Goal: Information Seeking & Learning: Find specific fact

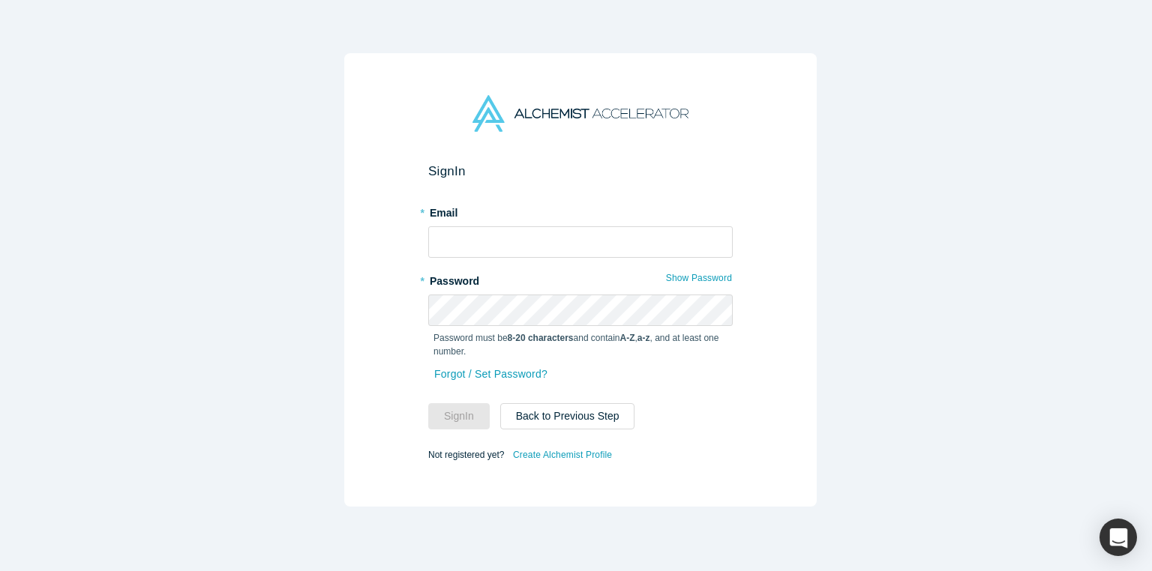
click at [631, 243] on input "text" at bounding box center [580, 241] width 304 height 31
click at [647, 200] on label "* Email" at bounding box center [580, 210] width 304 height 21
type input "[EMAIL_ADDRESS][DOMAIN_NAME]"
click at [378, 355] on div "Sign In * Email [EMAIL_ADDRESS][DOMAIN_NAME] * Password Show Password Password …" at bounding box center [580, 280] width 472 height 454
click at [449, 403] on button "Sign In" at bounding box center [458, 416] width 61 height 26
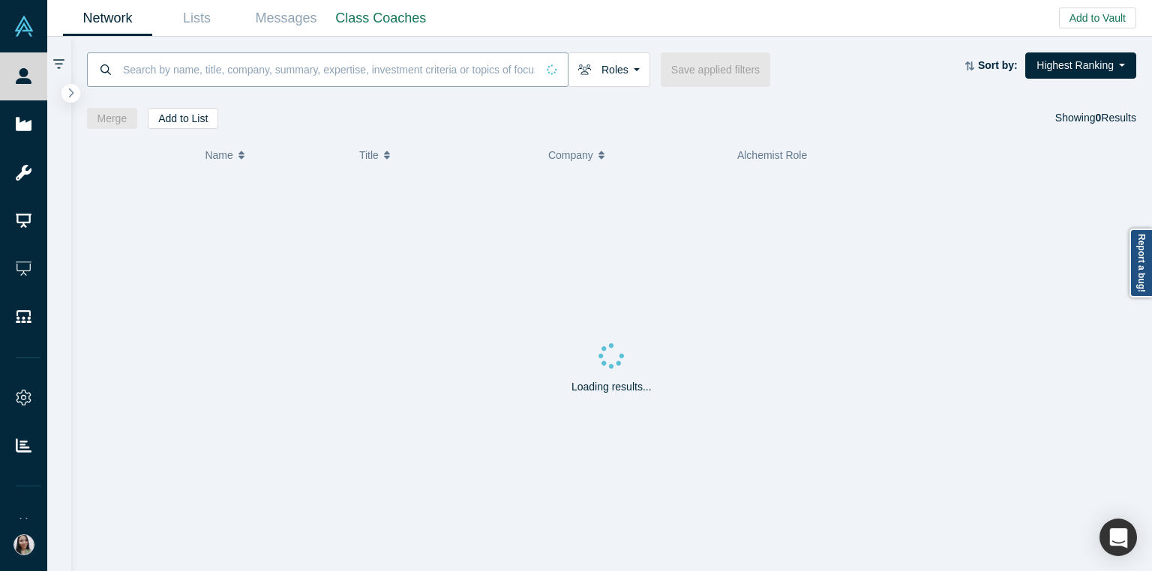
click at [200, 67] on input at bounding box center [328, 69] width 415 height 35
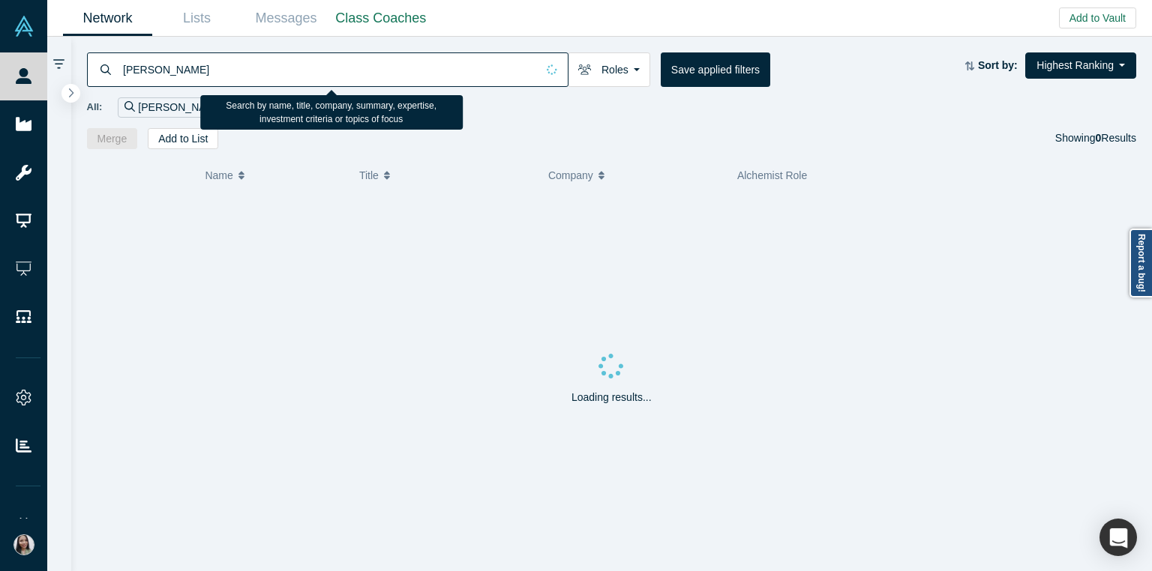
click at [200, 67] on input "[PERSON_NAME]" at bounding box center [328, 69] width 415 height 35
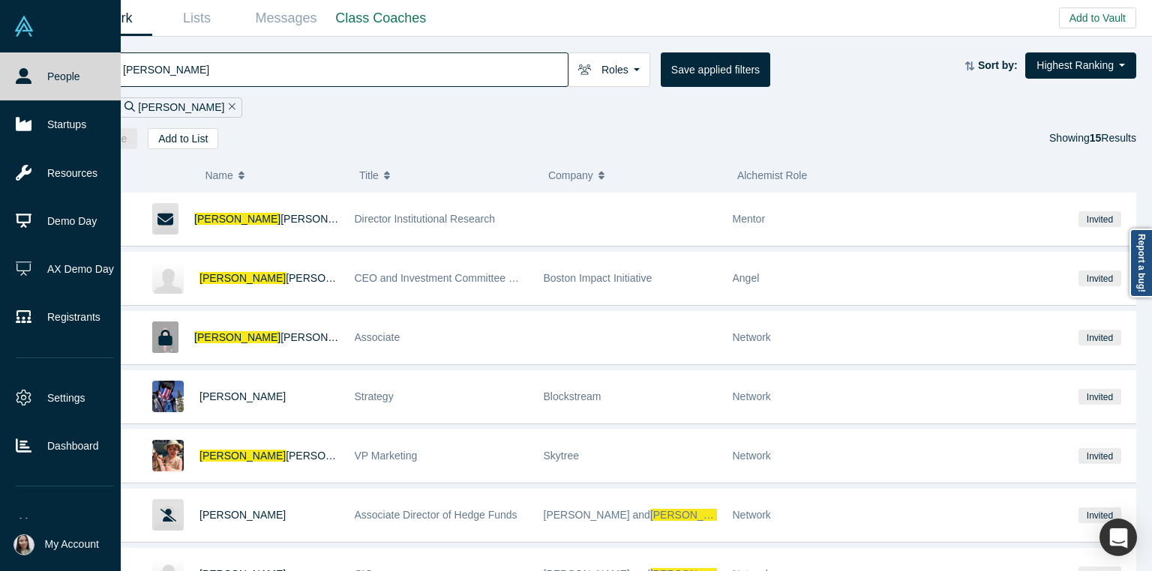
drag, startPoint x: 232, startPoint y: 71, endPoint x: 27, endPoint y: 55, distance: 206.1
click at [27, 55] on div "People Startups Resources Demo Day AX Demo Day Registrants Settings Dashboard E…" at bounding box center [576, 285] width 1152 height 571
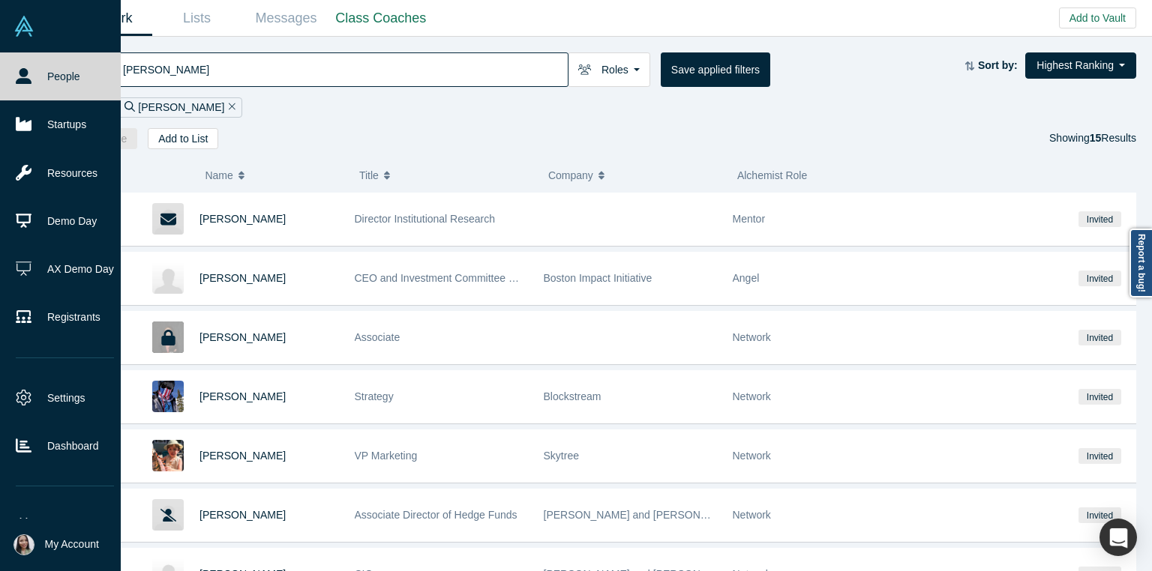
type input "[PERSON_NAME]"
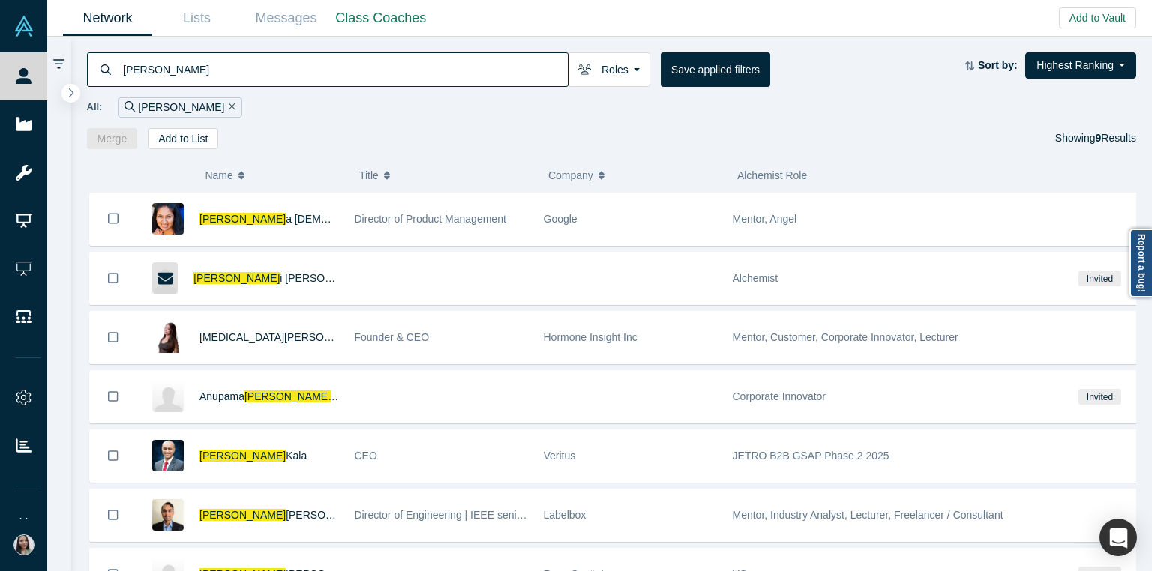
click at [59, 94] on div at bounding box center [59, 304] width 24 height 535
click at [66, 94] on button "button" at bounding box center [71, 93] width 20 height 20
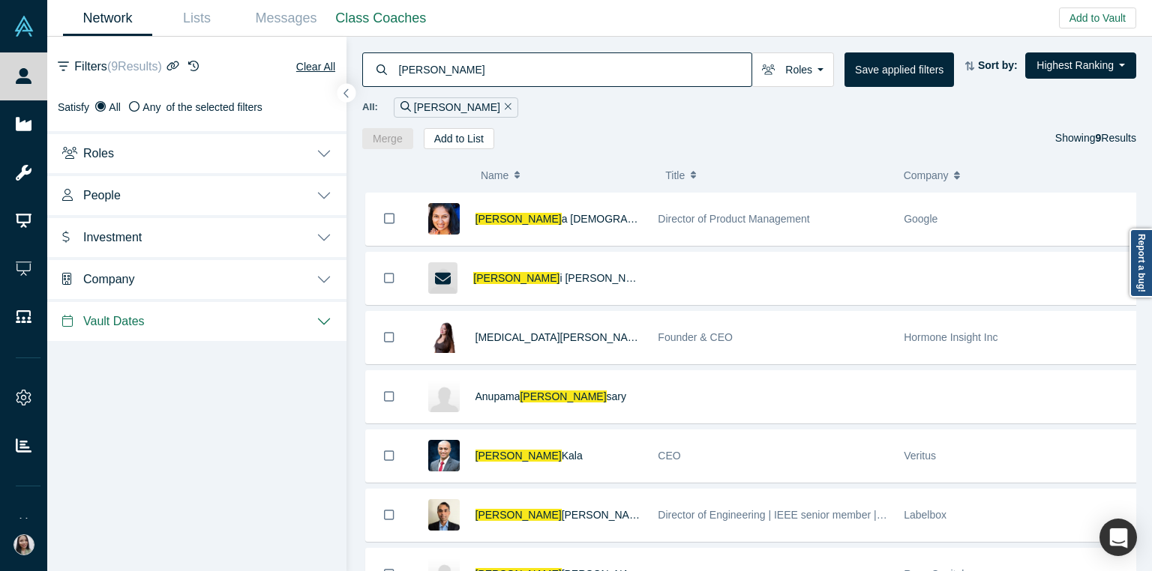
click at [145, 279] on button "Company" at bounding box center [196, 278] width 299 height 42
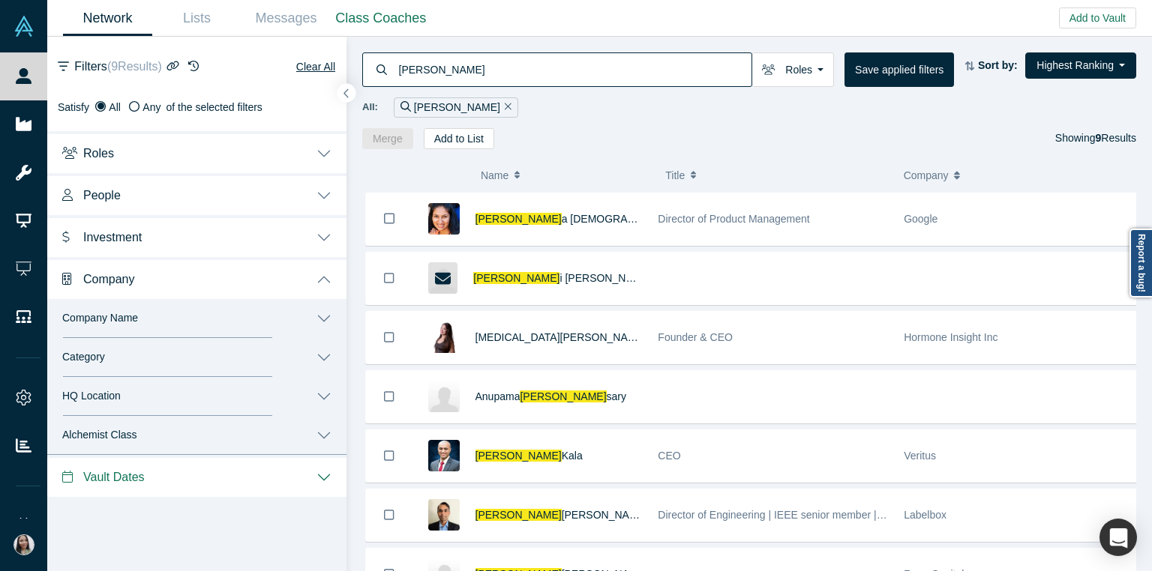
click at [131, 427] on button "Alchemist Class" at bounding box center [196, 435] width 299 height 39
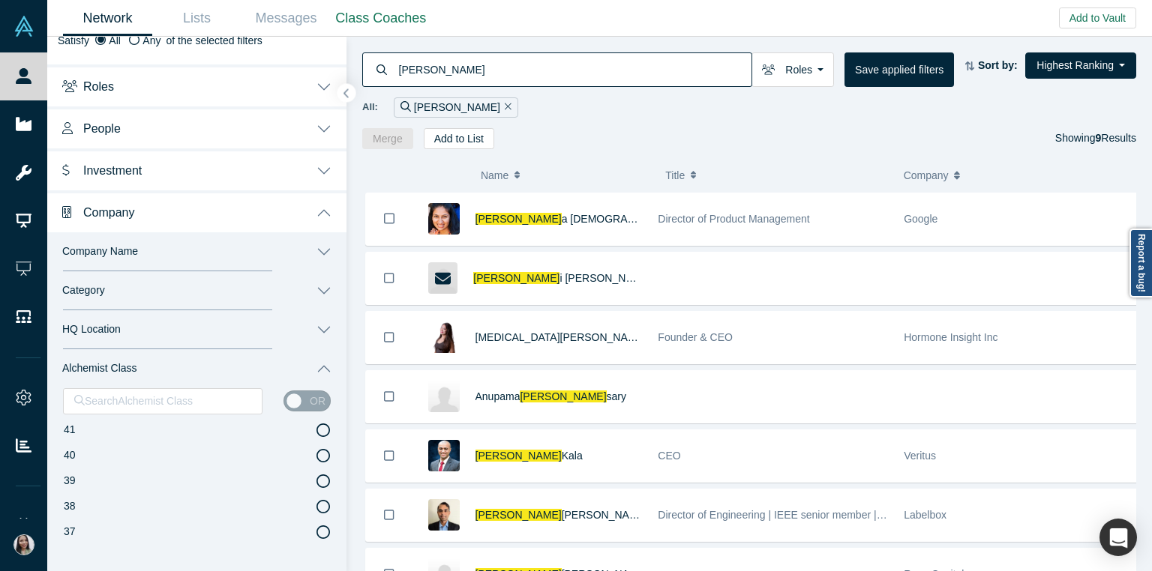
scroll to position [202, 0]
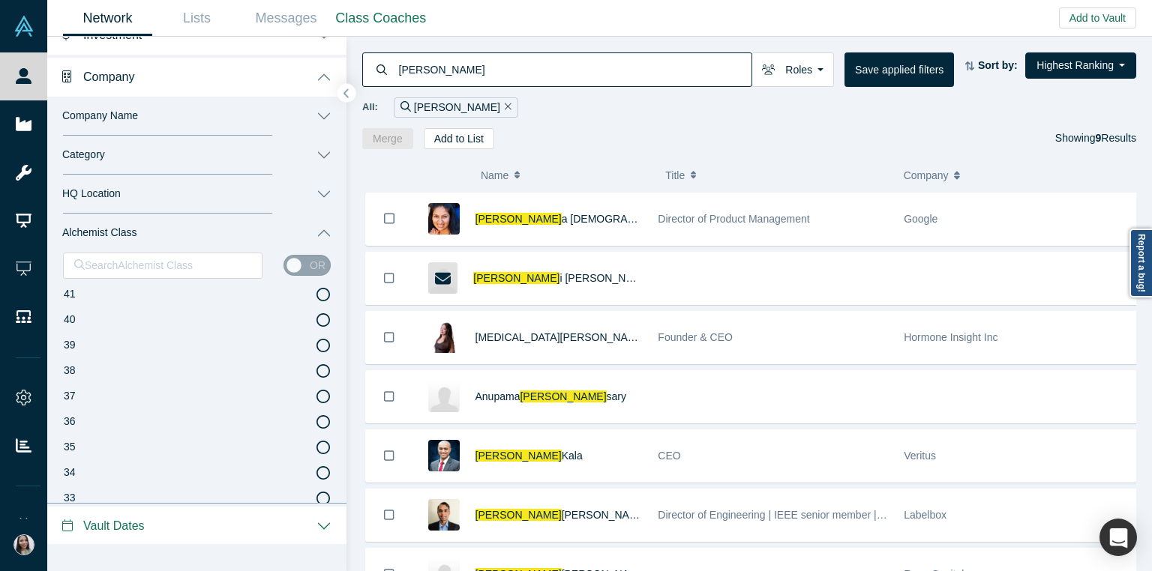
click at [194, 231] on button "Alchemist Class" at bounding box center [196, 233] width 299 height 39
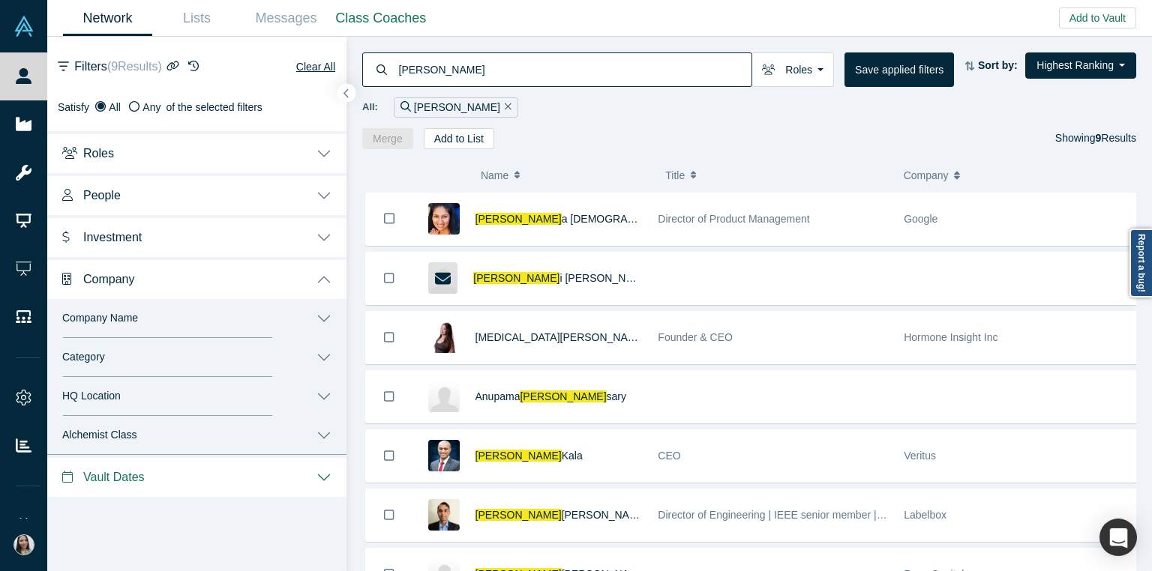
scroll to position [0, 0]
click at [176, 472] on button "Vault Dates" at bounding box center [196, 476] width 299 height 42
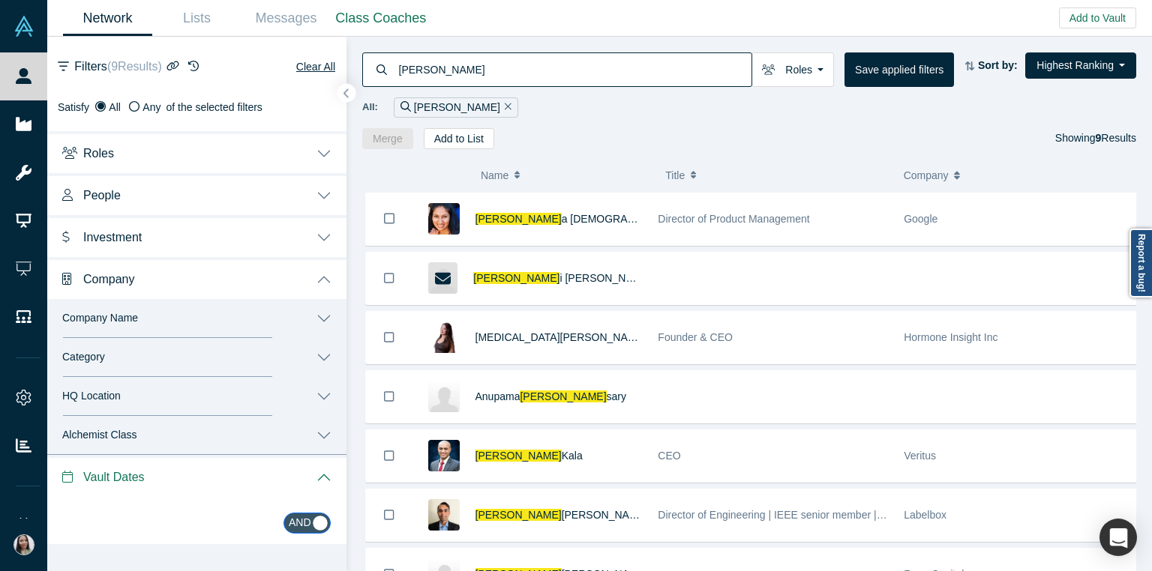
click at [178, 473] on button "Vault Dates" at bounding box center [196, 476] width 299 height 42
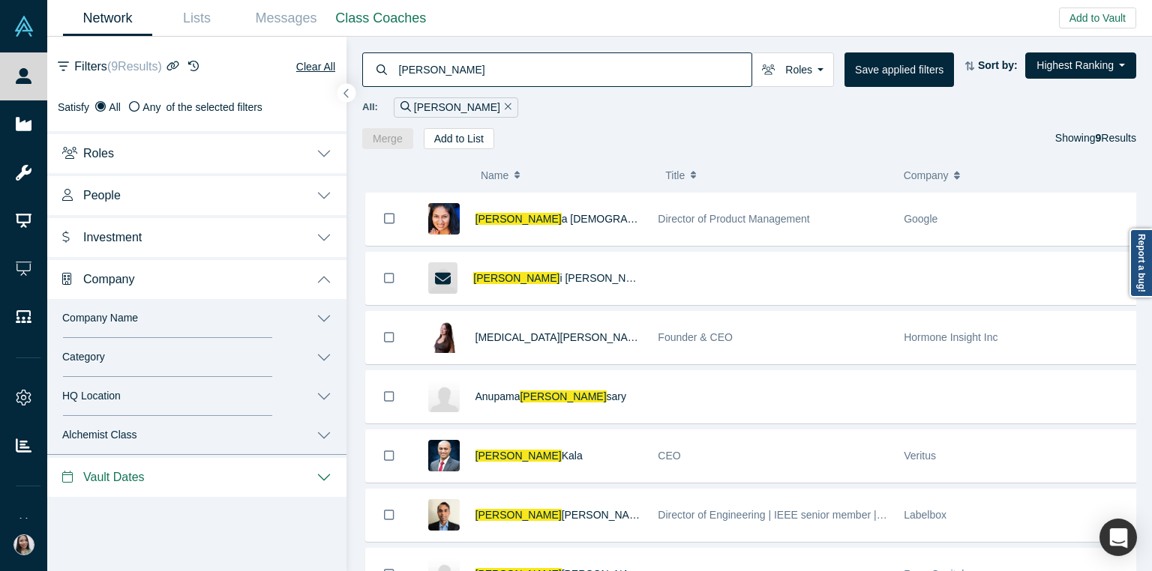
click at [546, 128] on div "Merge Add to List Showing 9 Results" at bounding box center [749, 138] width 774 height 21
drag, startPoint x: 472, startPoint y: 16, endPoint x: 469, endPoint y: 40, distance: 24.8
click at [472, 16] on div "Network Lists Messages Class Coaches Add to Vault Invite/Remind Contacts Invite…" at bounding box center [599, 18] width 1104 height 37
